Goal: Task Accomplishment & Management: Use online tool/utility

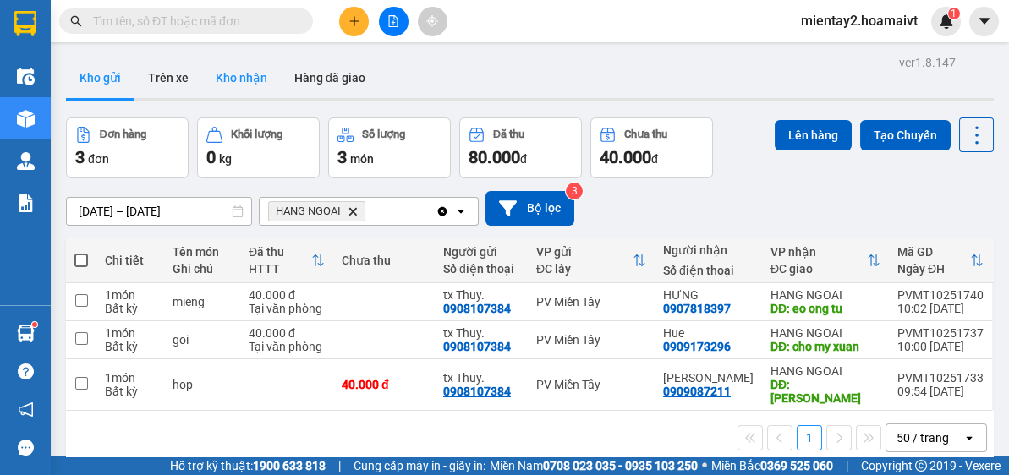
click at [233, 81] on button "Kho nhận" at bounding box center [241, 77] width 79 height 41
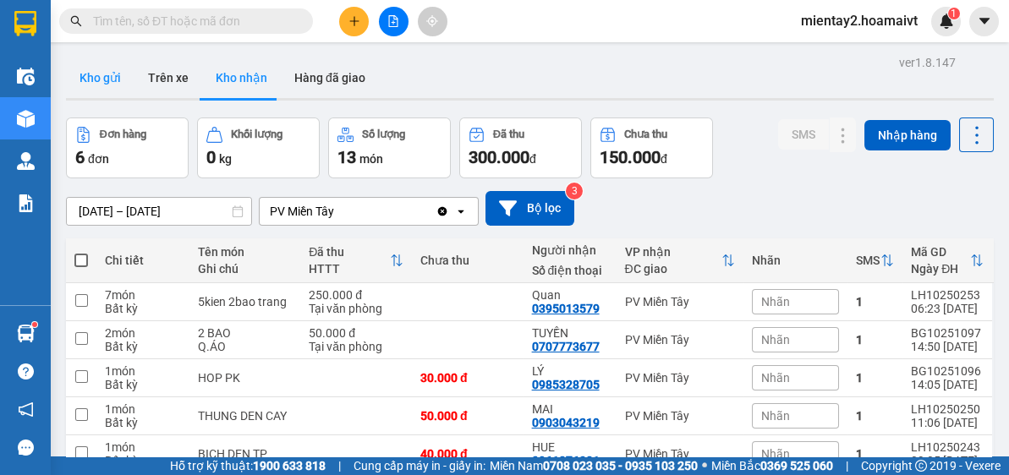
click at [96, 80] on button "Kho gửi" at bounding box center [100, 77] width 68 height 41
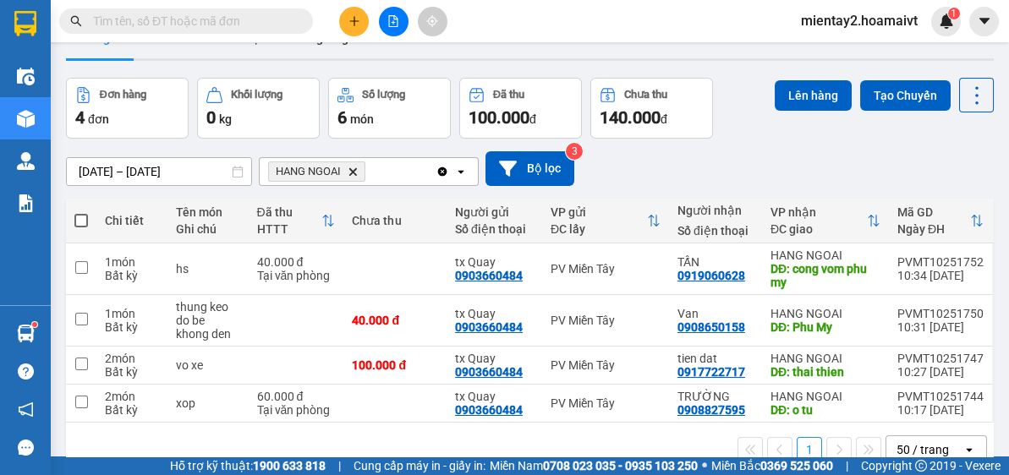
scroll to position [77, 0]
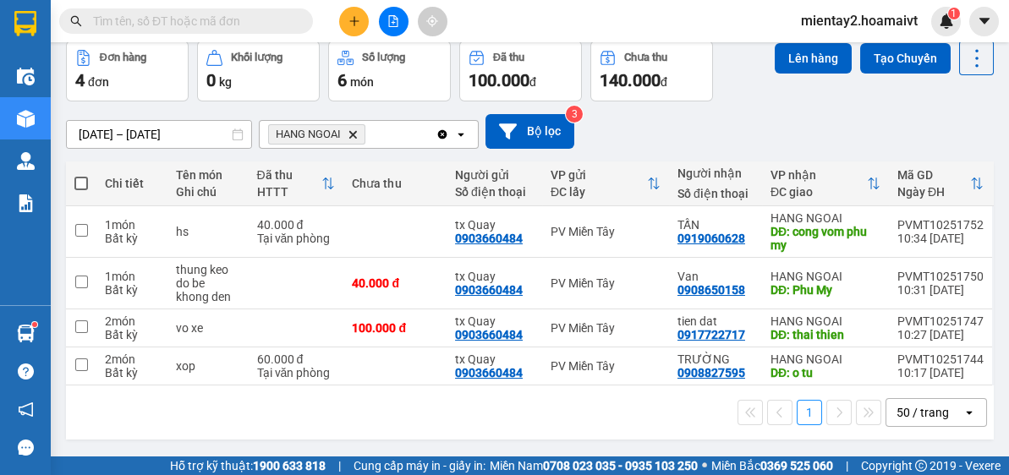
click at [78, 178] on span at bounding box center [81, 184] width 14 height 14
click at [81, 175] on input "checkbox" at bounding box center [81, 175] width 0 height 0
checkbox input "true"
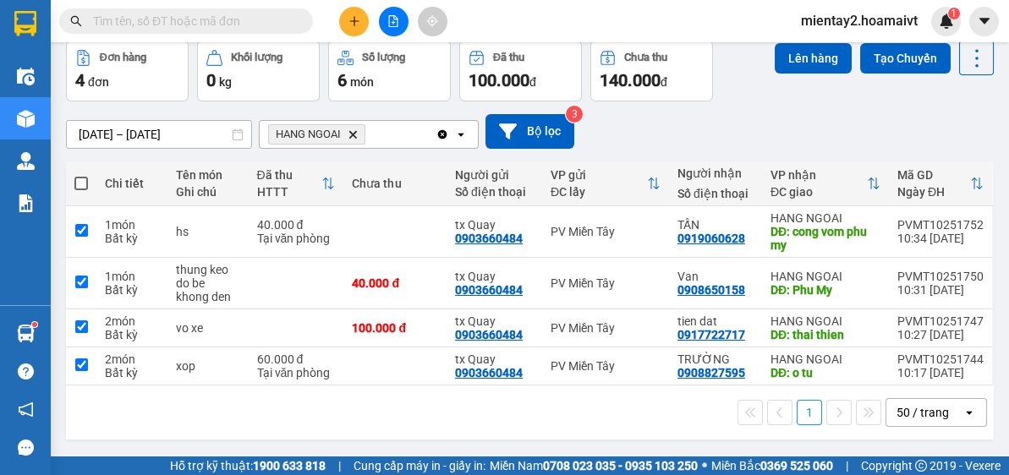
checkbox input "true"
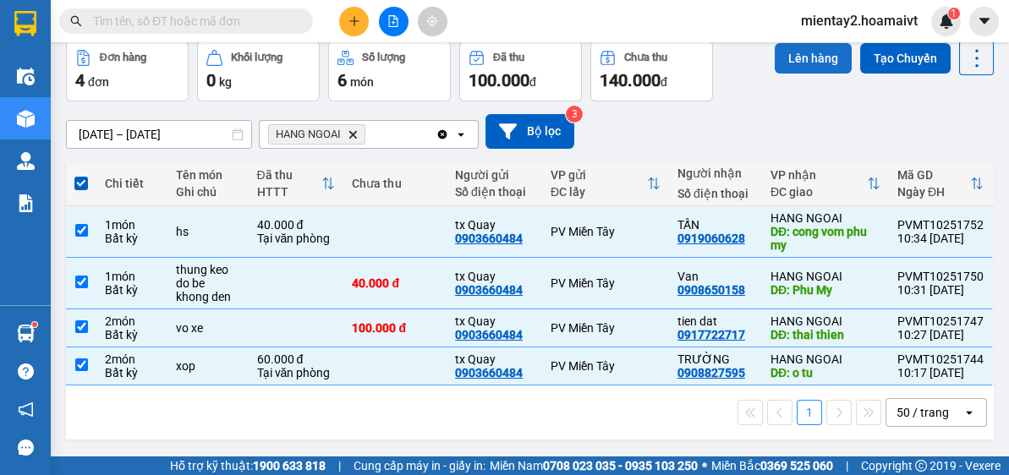
click at [778, 49] on button "Lên hàng" at bounding box center [813, 58] width 77 height 30
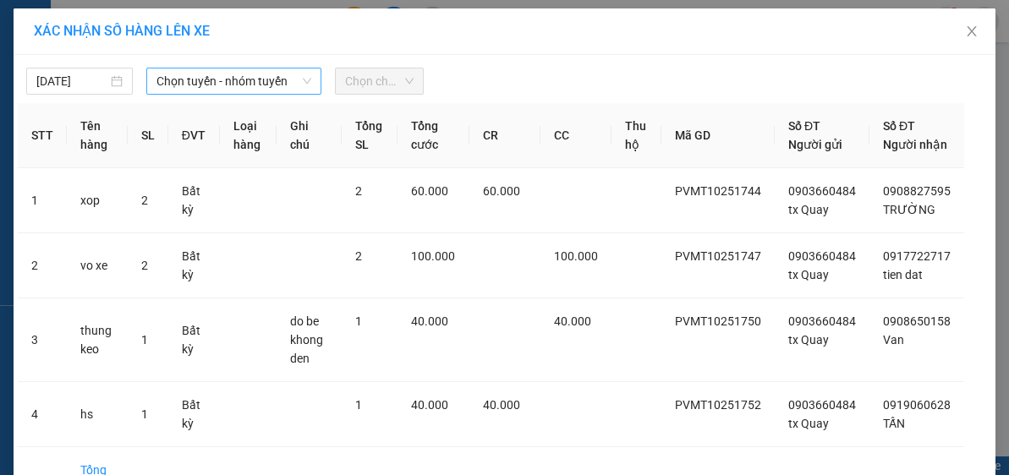
click at [276, 84] on span "Chọn tuyến - nhóm tuyến" at bounding box center [233, 80] width 155 height 25
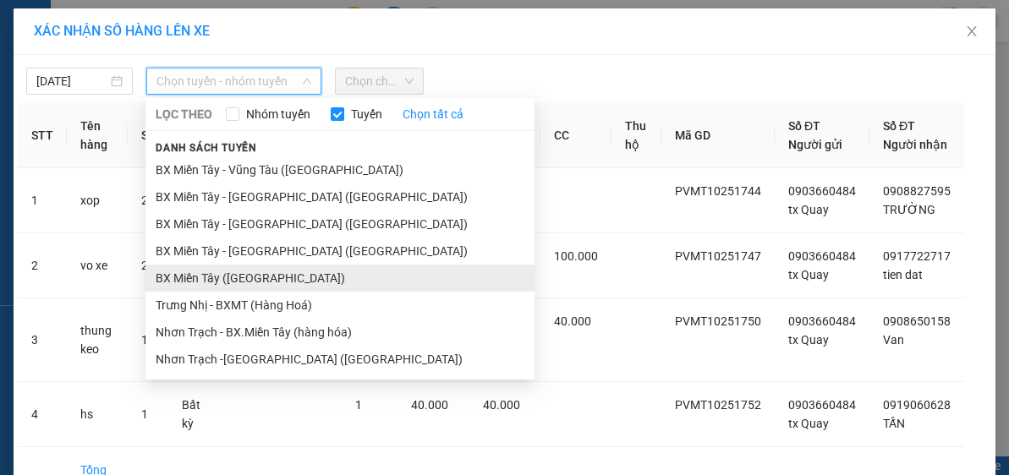
click at [261, 267] on li "BX Miền Tây ([GEOGRAPHIC_DATA])" at bounding box center [339, 278] width 389 height 27
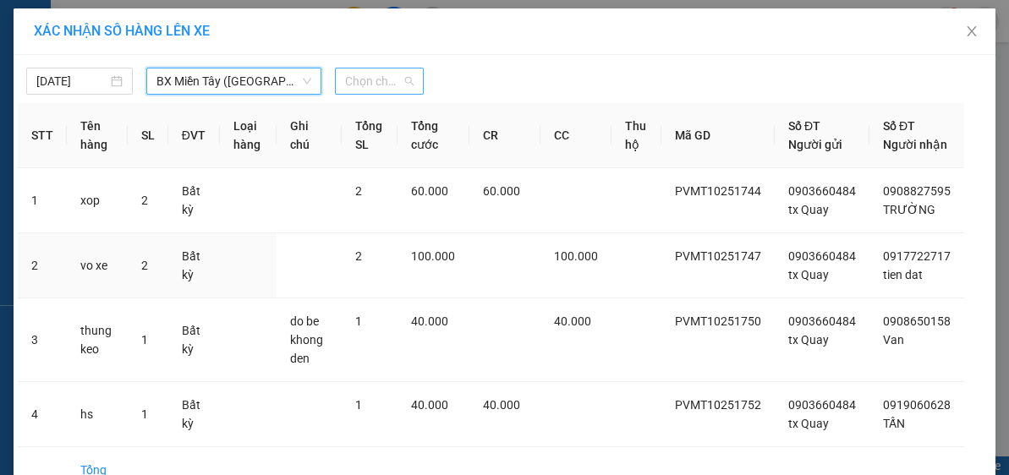
click at [404, 85] on span "Chọn chuyến" at bounding box center [379, 80] width 69 height 25
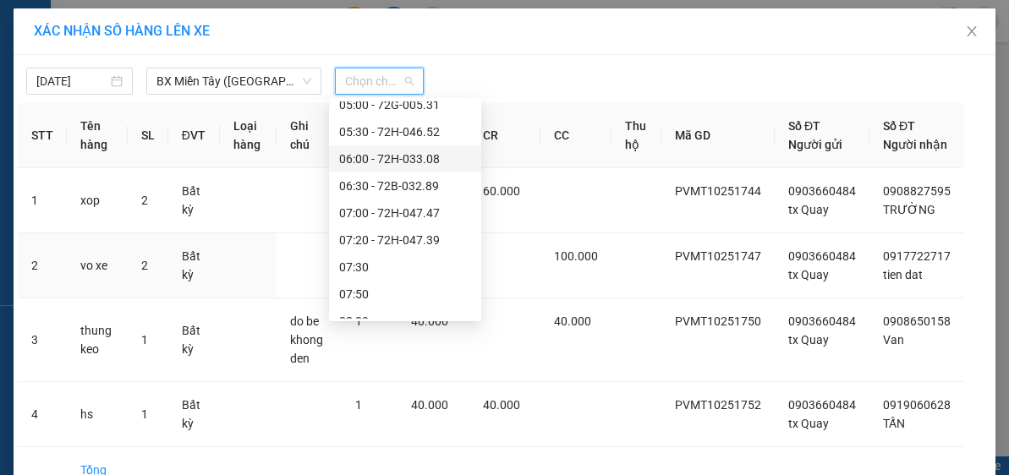
scroll to position [135, 0]
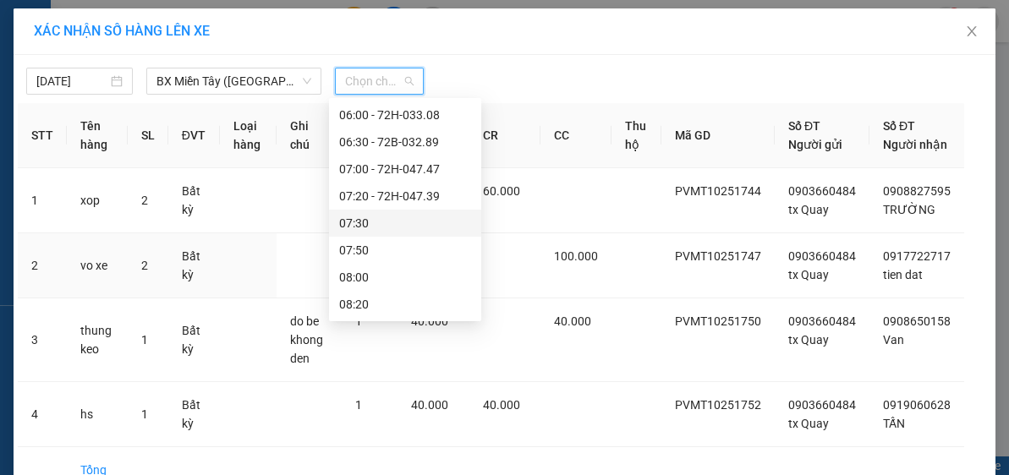
click at [402, 223] on div "07:30" at bounding box center [405, 223] width 132 height 19
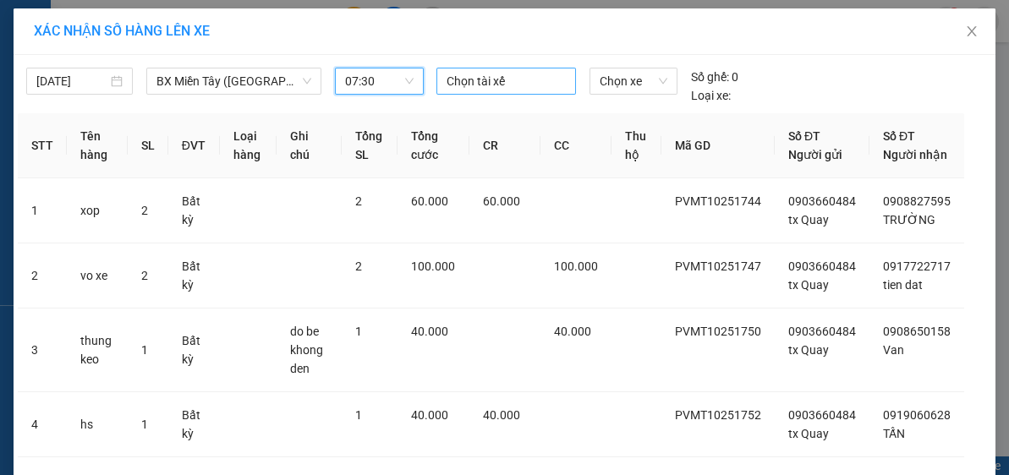
click at [494, 83] on div at bounding box center [506, 81] width 131 height 20
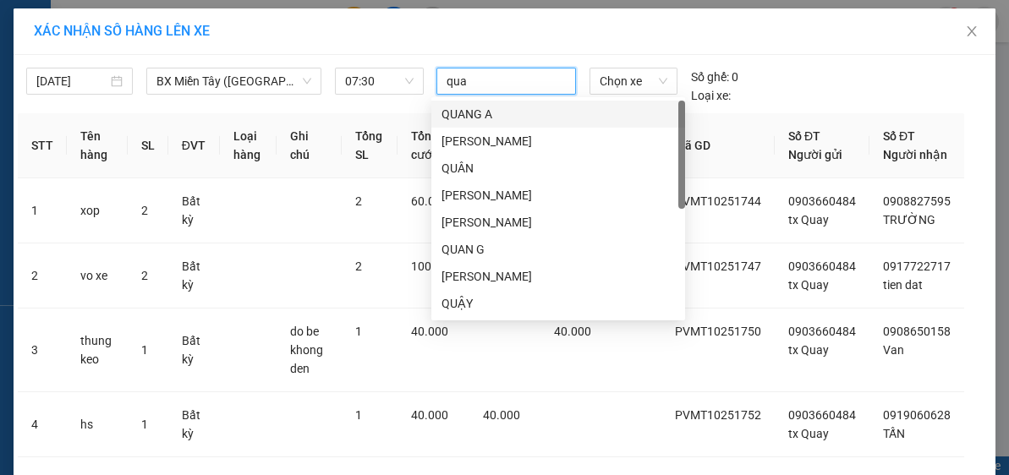
type input "quay"
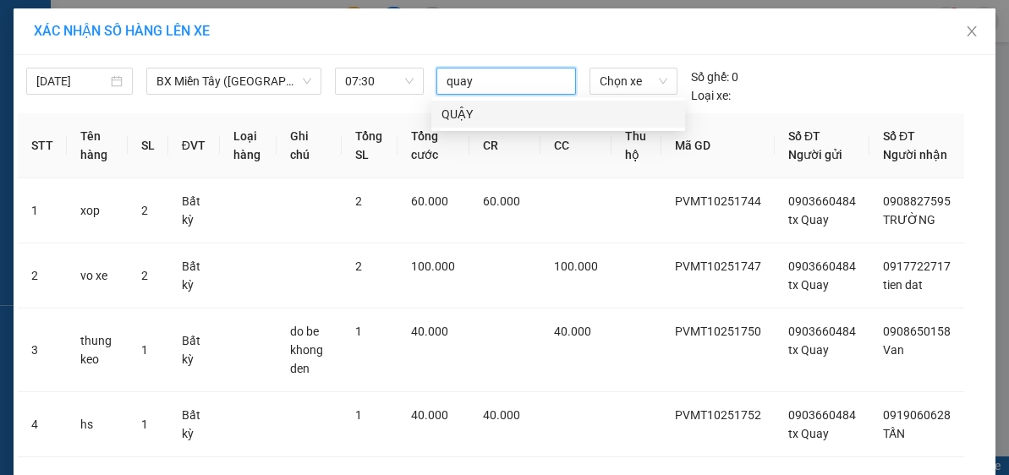
click at [491, 116] on div "QUẬY" at bounding box center [557, 114] width 233 height 19
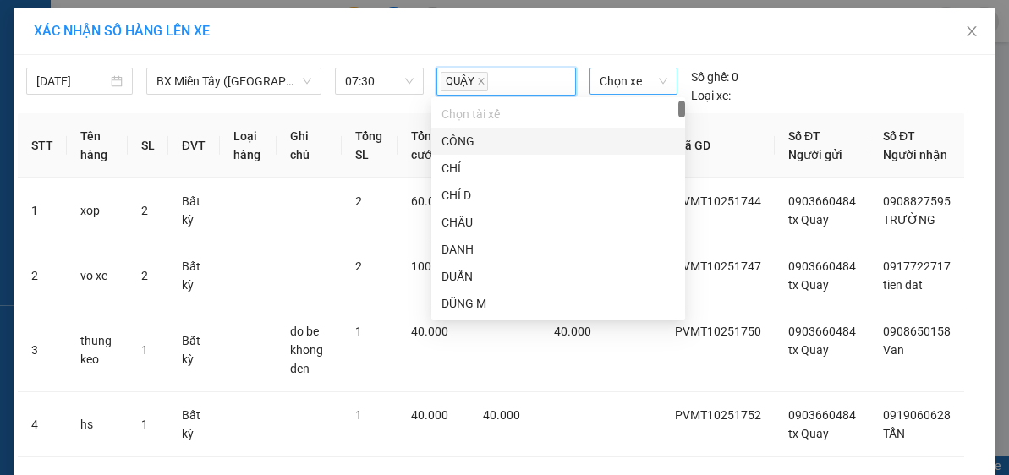
click at [607, 84] on span "Chọn xe" at bounding box center [633, 80] width 68 height 25
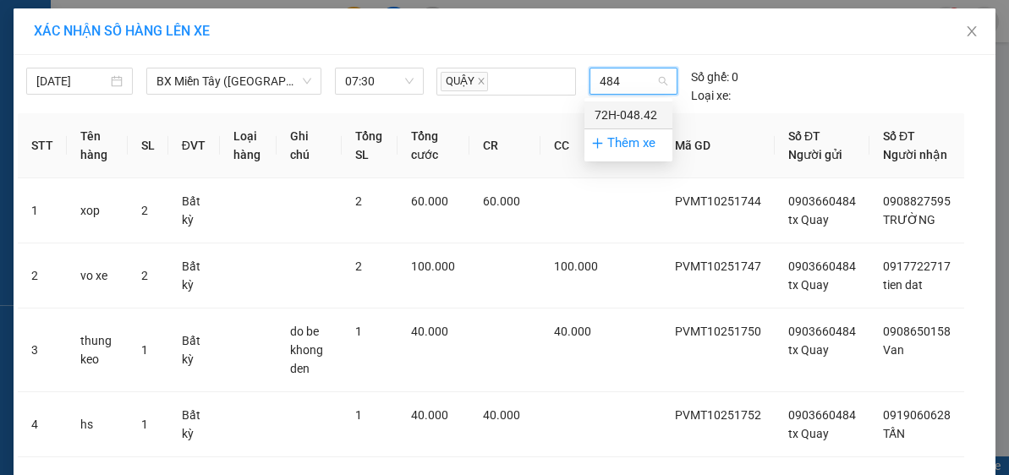
type input "4842"
click at [611, 110] on div "72H-048.42" at bounding box center [628, 115] width 68 height 19
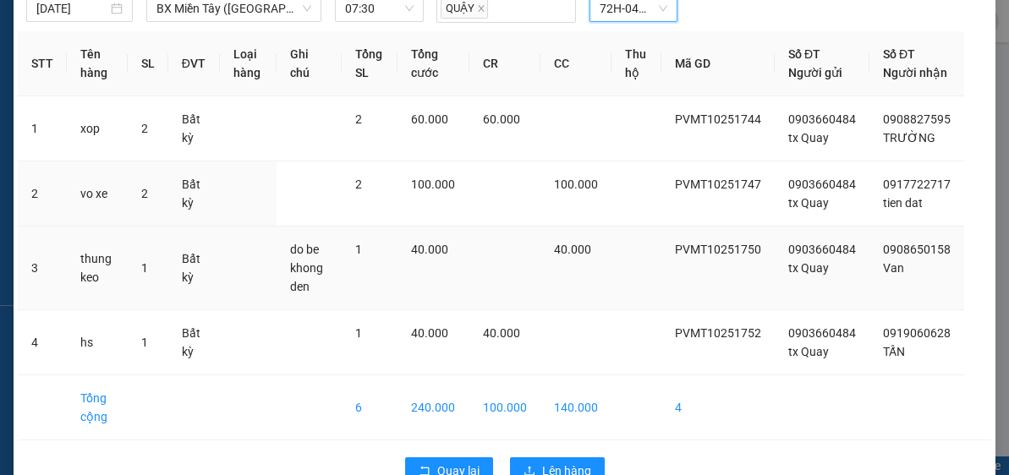
scroll to position [130, 0]
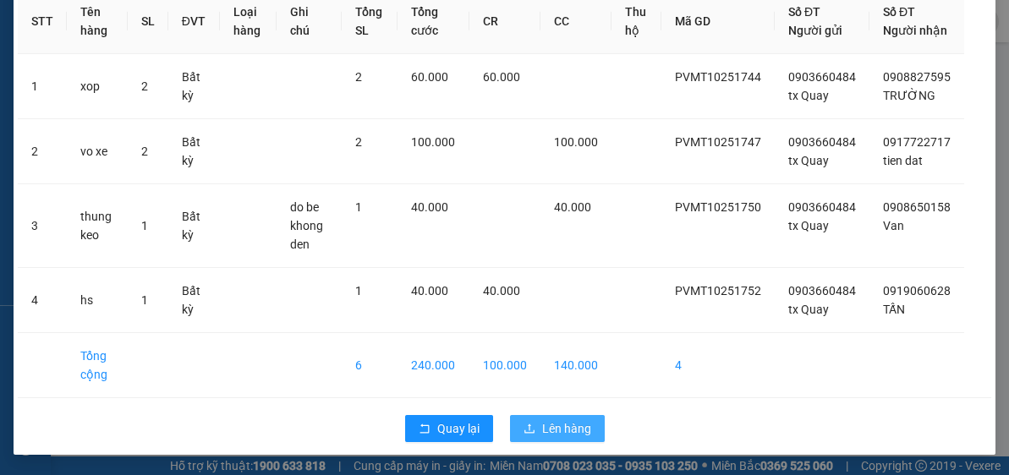
click at [564, 430] on span "Lên hàng" at bounding box center [566, 428] width 49 height 19
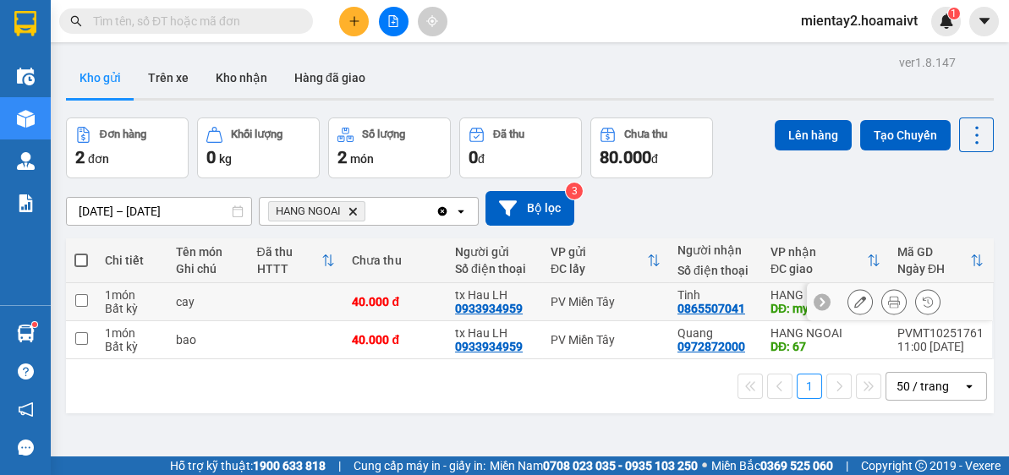
click at [312, 304] on td at bounding box center [297, 302] width 96 height 38
checkbox input "true"
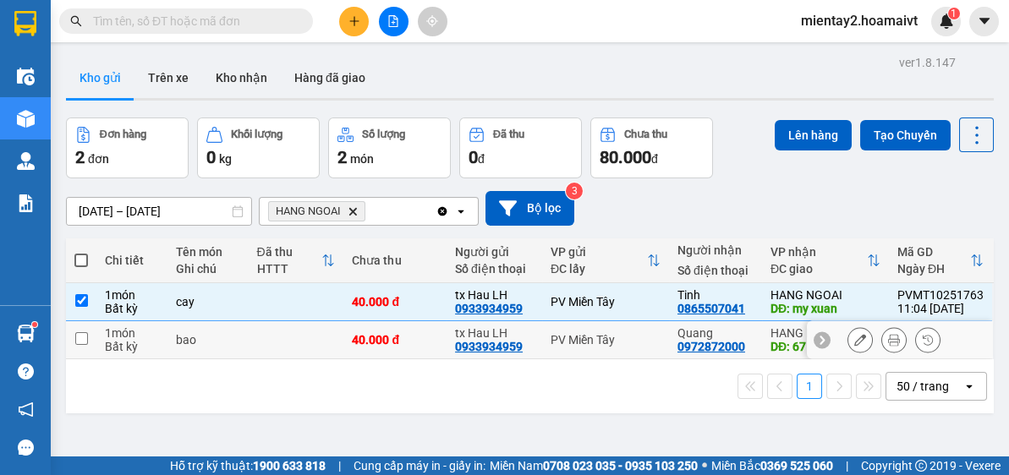
click at [287, 333] on td at bounding box center [297, 340] width 96 height 38
checkbox input "true"
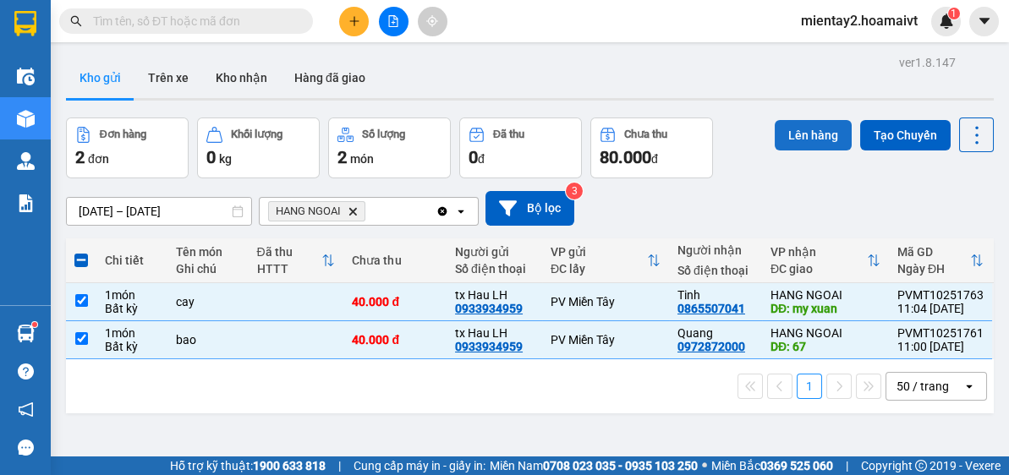
click at [802, 144] on button "Lên hàng" at bounding box center [813, 135] width 77 height 30
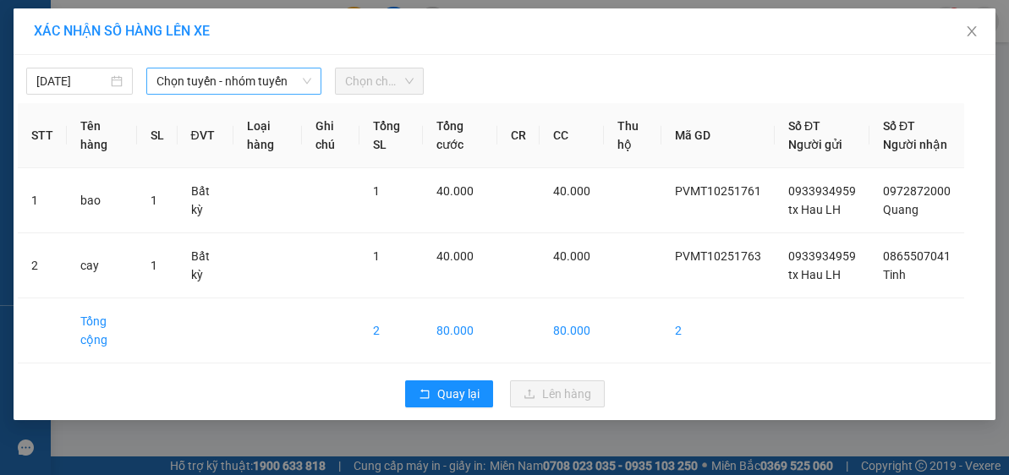
click at [242, 79] on span "Chọn tuyến - nhóm tuyến" at bounding box center [233, 80] width 155 height 25
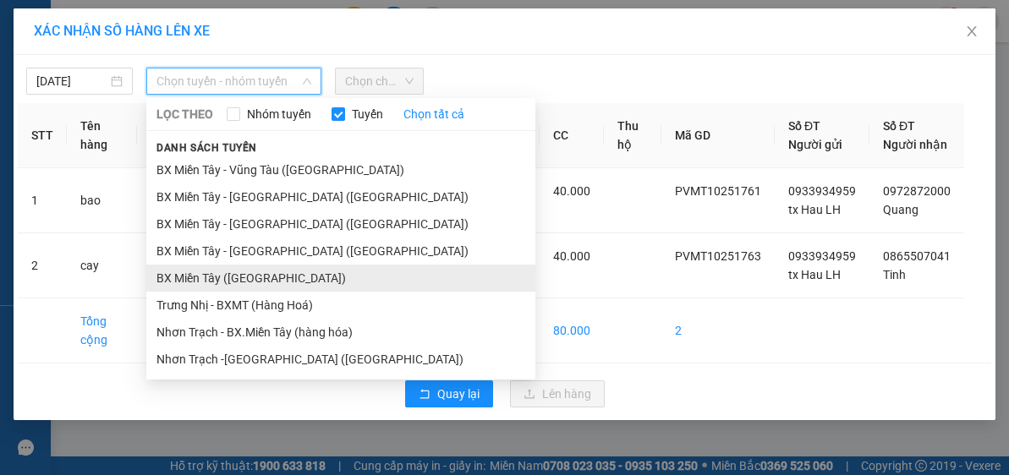
click at [264, 271] on li "BX Miền Tây ([GEOGRAPHIC_DATA])" at bounding box center [340, 278] width 389 height 27
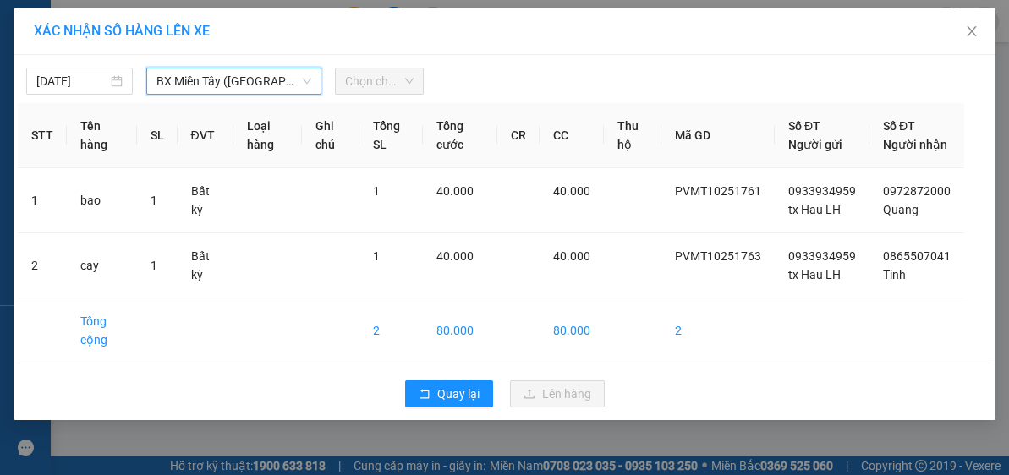
click at [374, 74] on span "Chọn chuyến" at bounding box center [379, 80] width 69 height 25
click at [396, 86] on span "Chọn chuyến" at bounding box center [379, 80] width 69 height 25
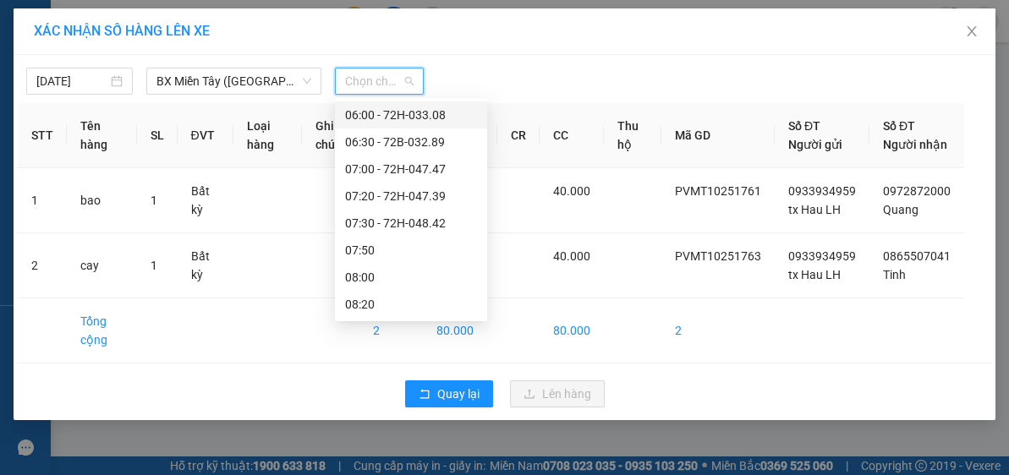
scroll to position [203, 0]
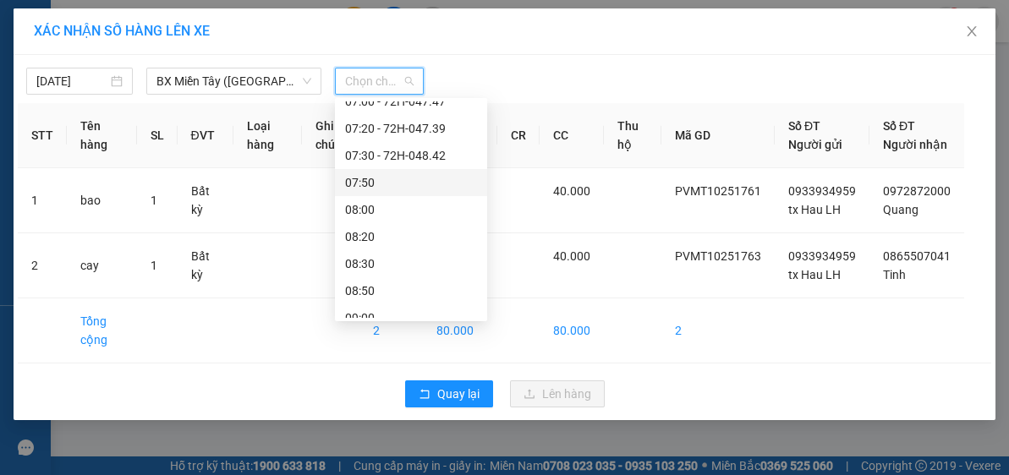
click at [400, 189] on div "07:50" at bounding box center [411, 182] width 132 height 19
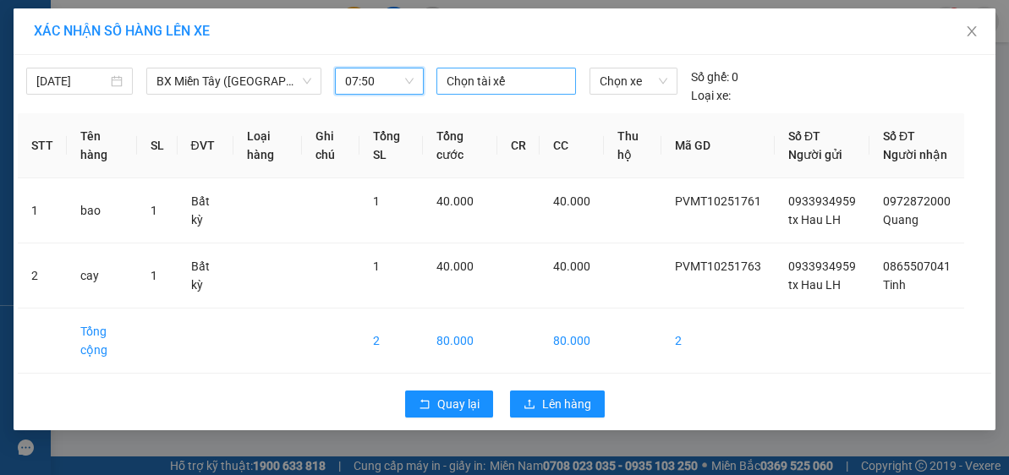
click at [506, 74] on div at bounding box center [506, 81] width 131 height 20
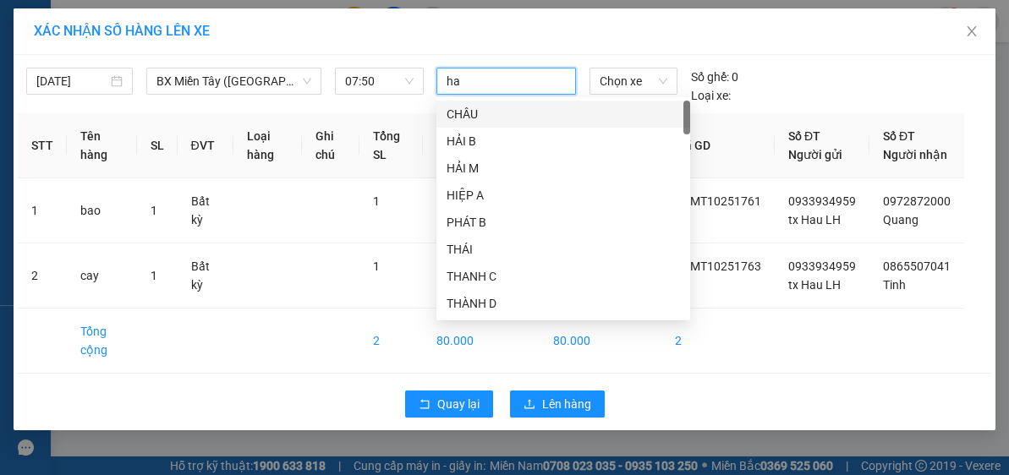
type input "hau"
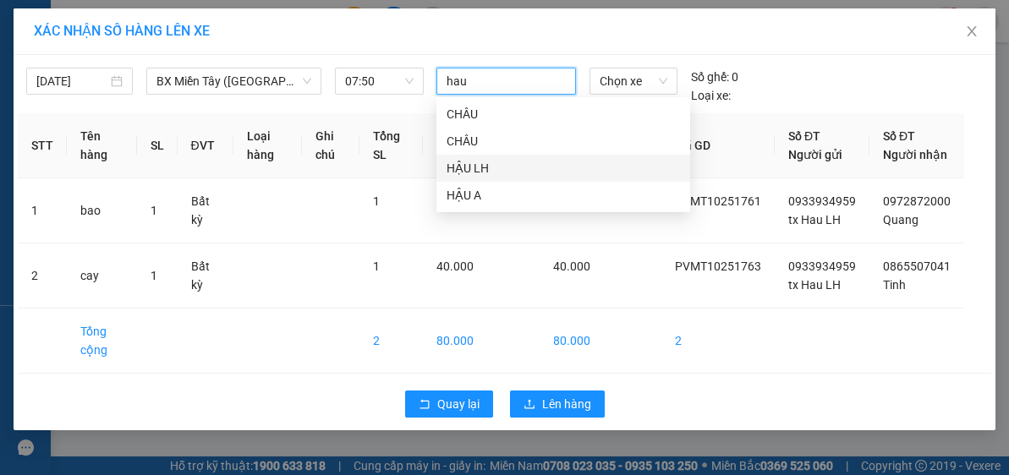
click at [497, 166] on div "HẬU LH" at bounding box center [562, 168] width 233 height 19
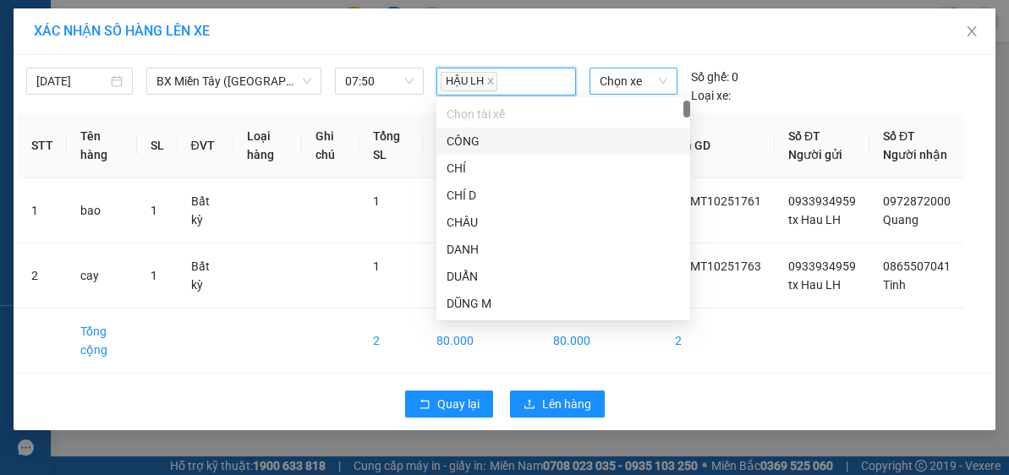
click at [636, 78] on span "Chọn xe" at bounding box center [633, 80] width 68 height 25
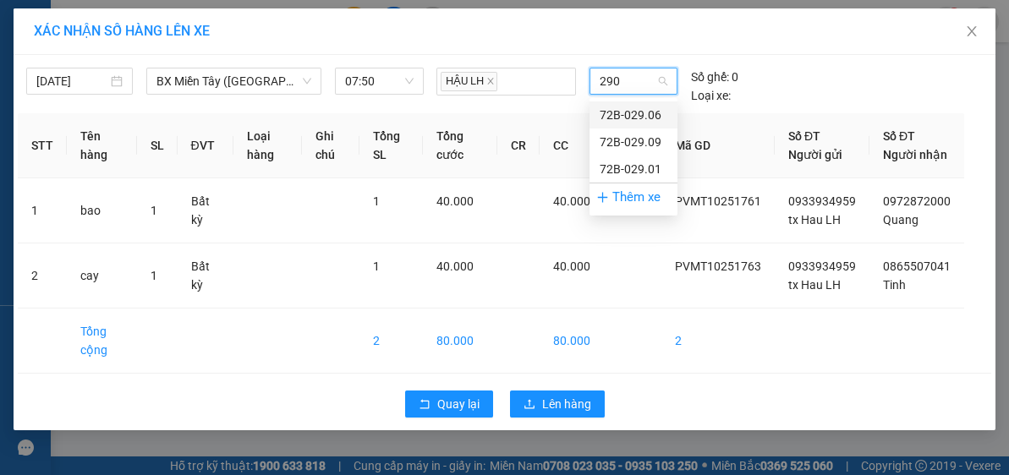
type input "2901"
click at [634, 111] on div "72B-029.01" at bounding box center [633, 115] width 68 height 19
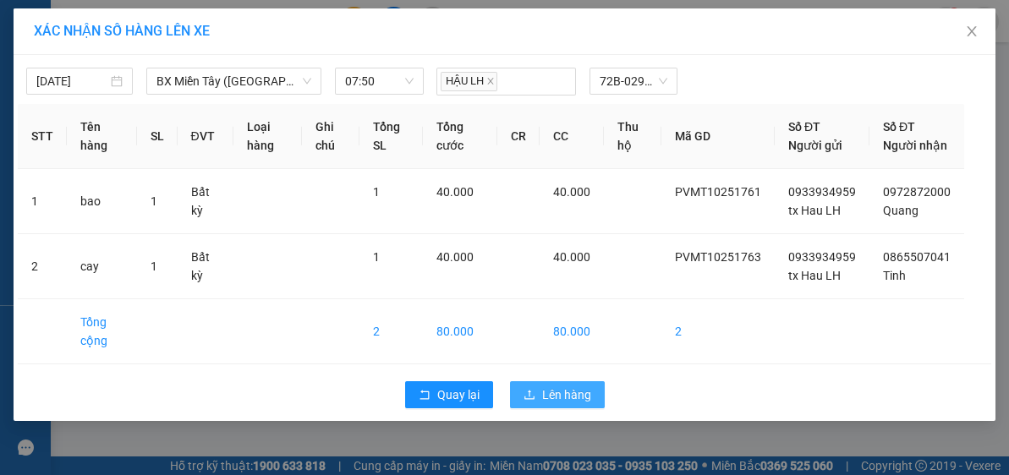
click at [565, 404] on span "Lên hàng" at bounding box center [566, 395] width 49 height 19
